Goal: Check status: Check status

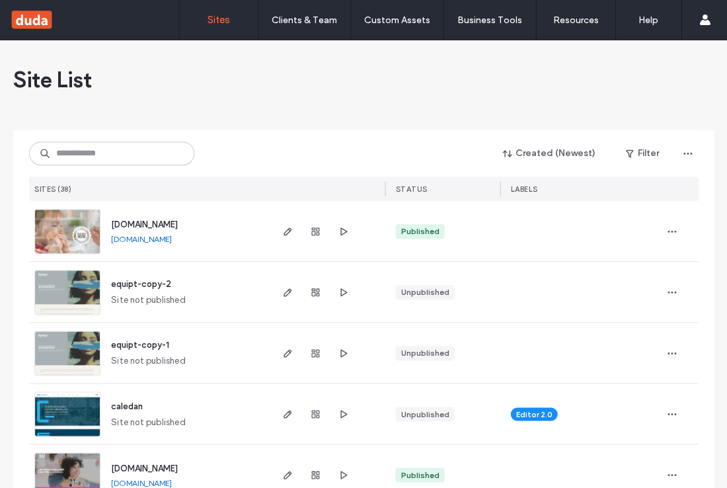
click at [304, 50] on label "Client Management" at bounding box center [306, 54] width 77 height 10
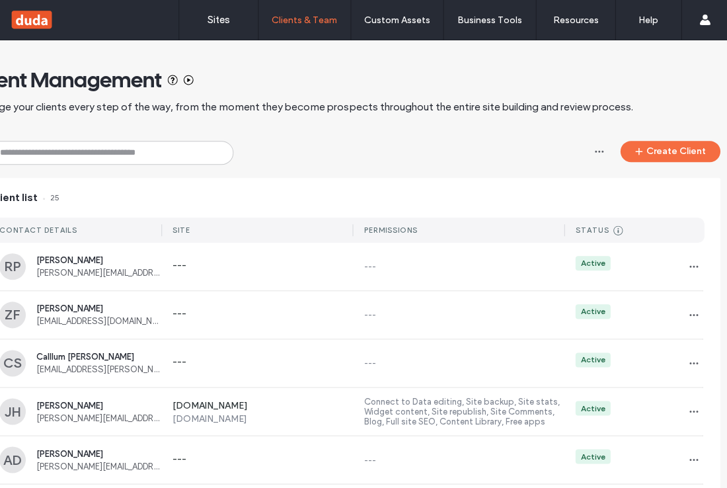
scroll to position [0, 17]
click at [389, 108] on label "Content Collection Form" at bounding box center [410, 109] width 99 height 10
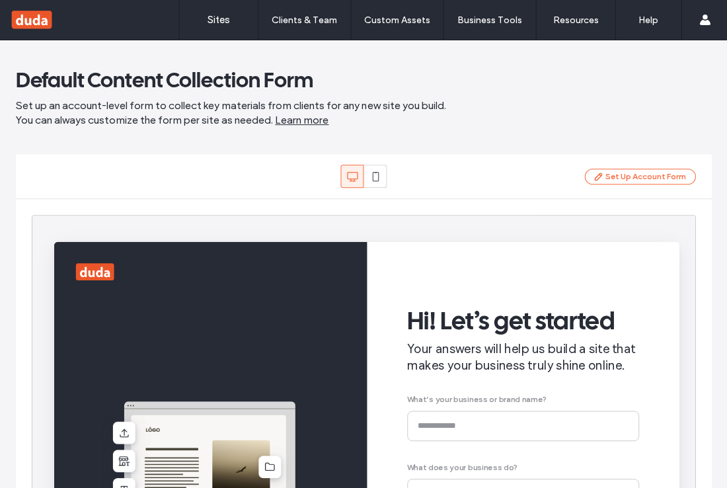
click at [225, 20] on label "Sites" at bounding box center [219, 20] width 22 height 12
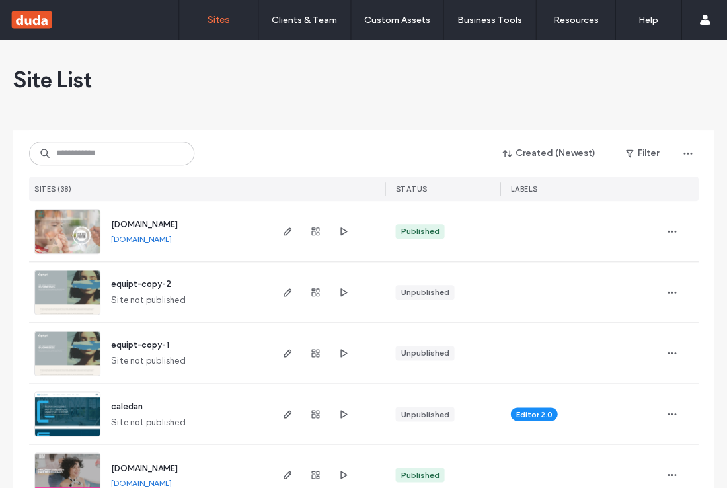
click at [315, 230] on icon "button" at bounding box center [315, 231] width 11 height 11
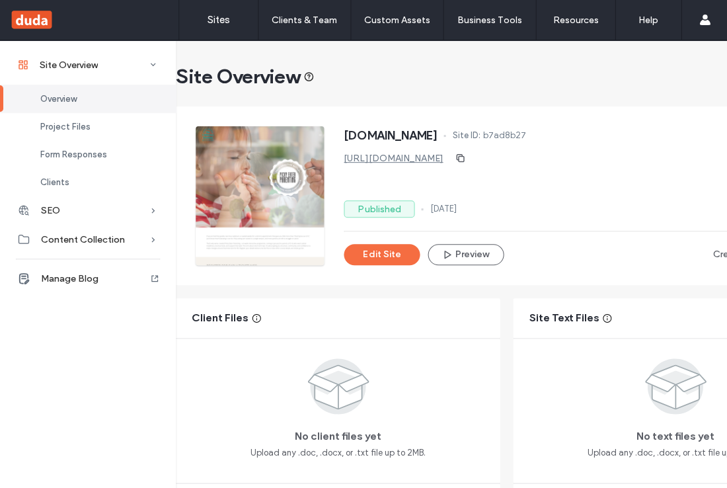
click at [61, 157] on span "Form Responses" at bounding box center [73, 154] width 67 height 10
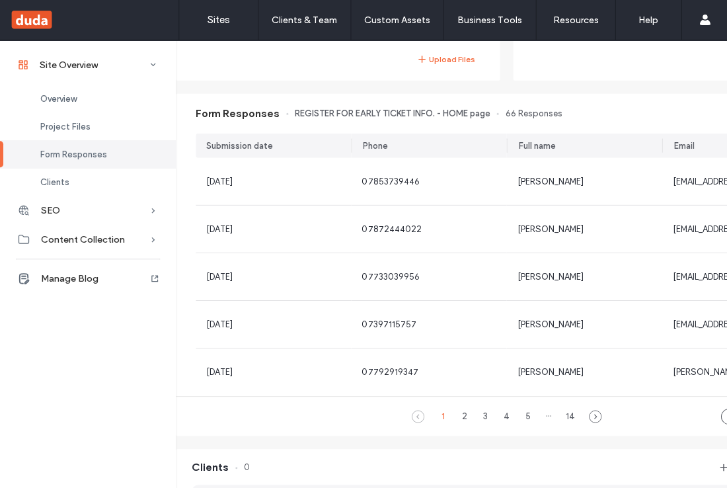
scroll to position [443, 0]
click at [600, 416] on icon at bounding box center [595, 417] width 13 height 13
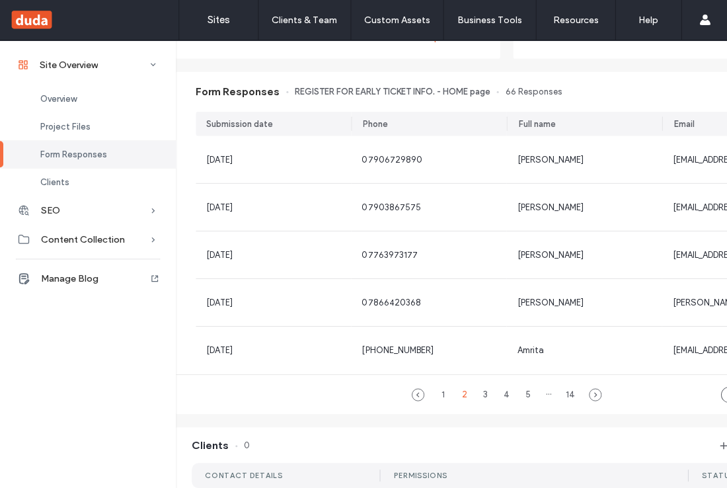
scroll to position [466, 0]
click at [594, 393] on icon at bounding box center [595, 394] width 13 height 13
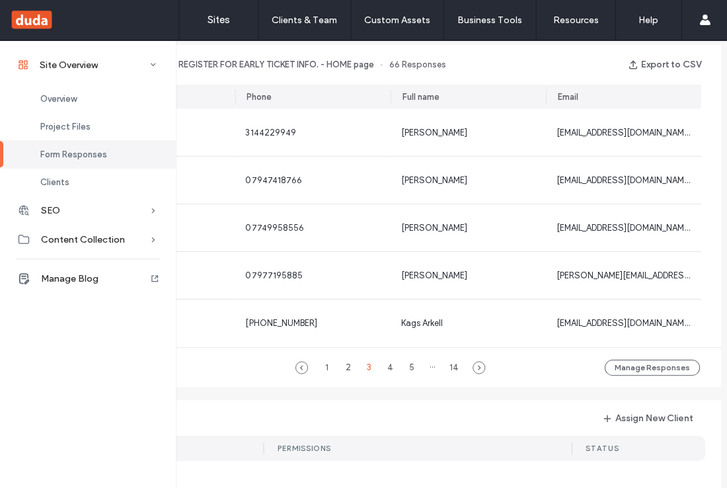
click at [483, 371] on icon at bounding box center [478, 367] width 13 height 13
click at [494, 368] on icon at bounding box center [489, 367] width 13 height 13
click at [502, 374] on icon at bounding box center [499, 367] width 13 height 13
click at [505, 374] on icon at bounding box center [499, 367] width 13 height 13
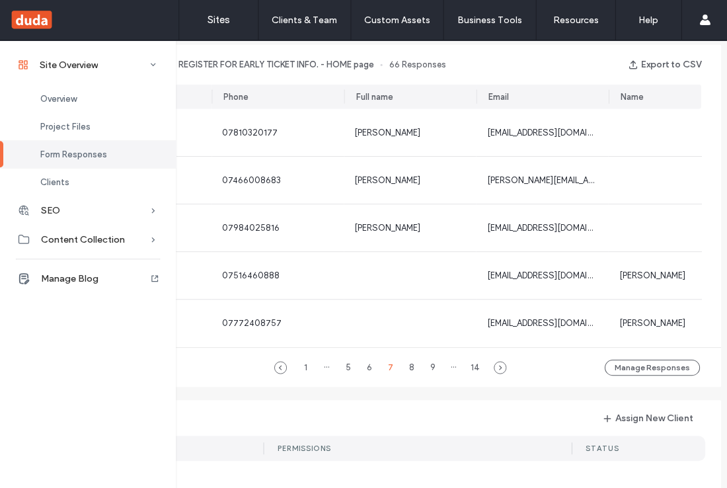
click at [506, 373] on icon at bounding box center [499, 367] width 13 height 13
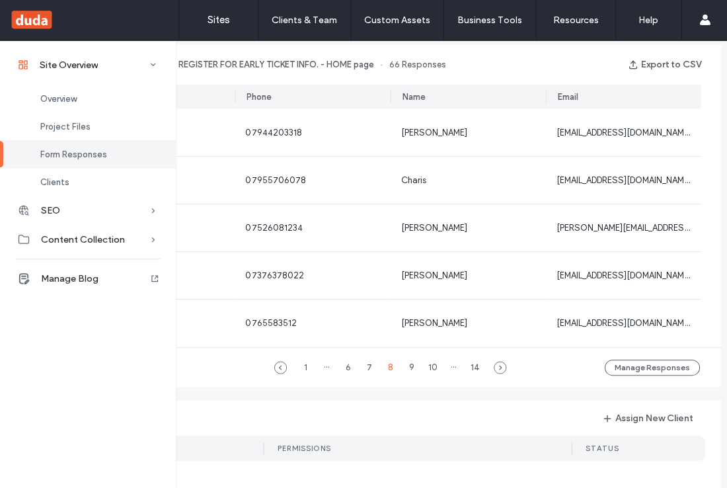
click at [505, 368] on icon at bounding box center [499, 367] width 13 height 13
